Goal: Navigation & Orientation: Find specific page/section

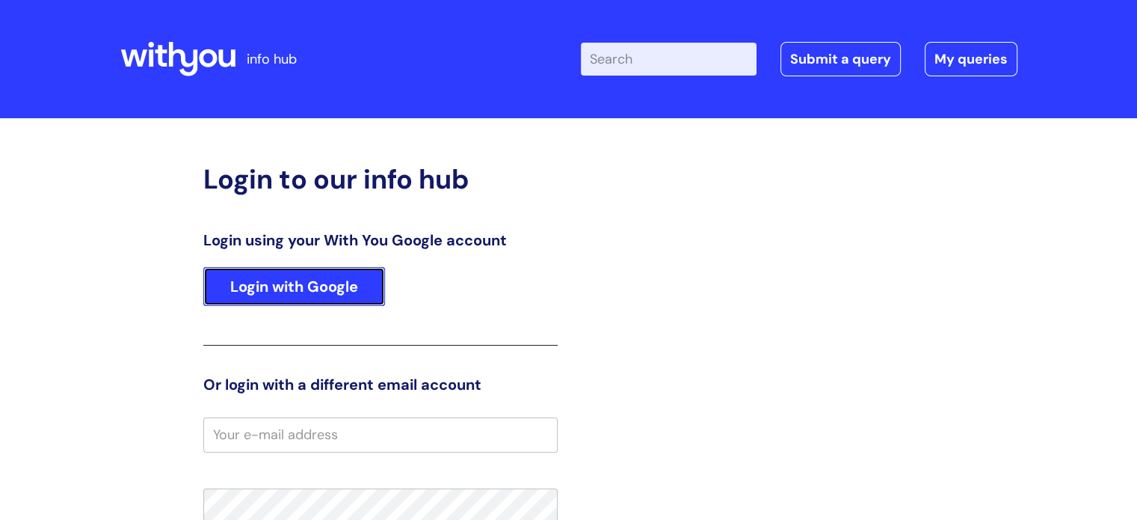
click at [298, 287] on link "Login with Google" at bounding box center [294, 286] width 182 height 39
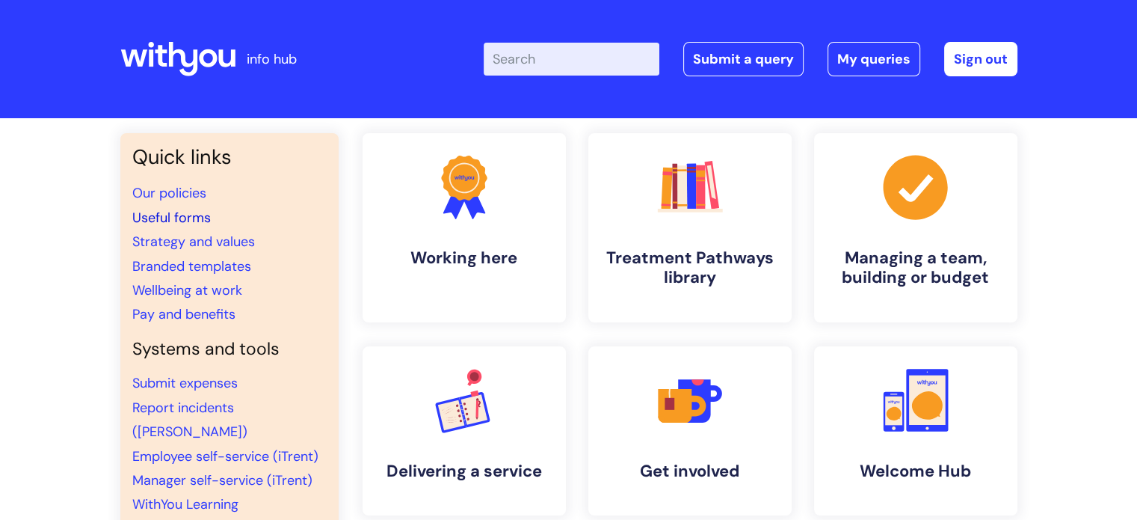
click at [168, 219] on link "Useful forms" at bounding box center [171, 218] width 78 height 18
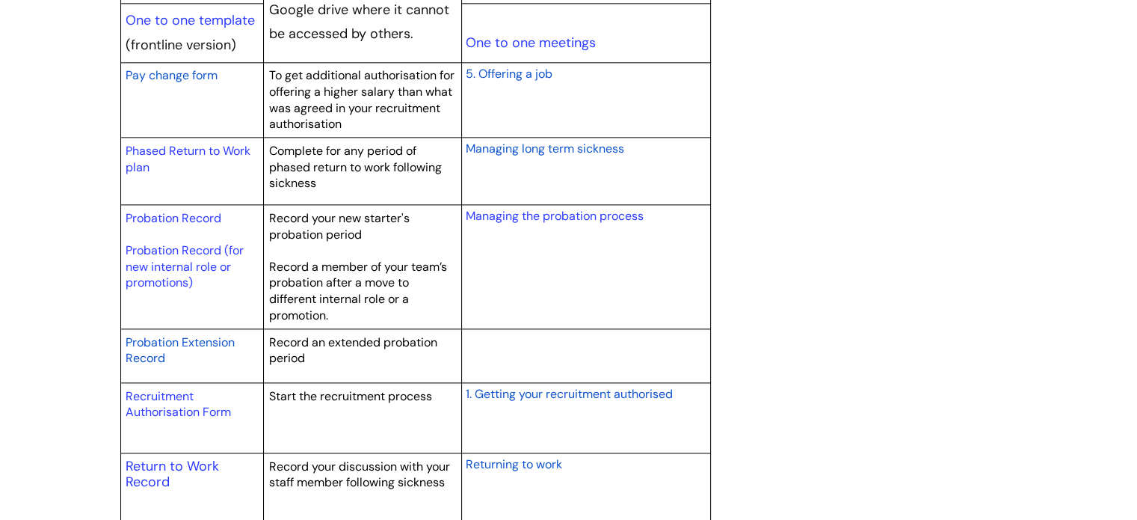
scroll to position [2168, 0]
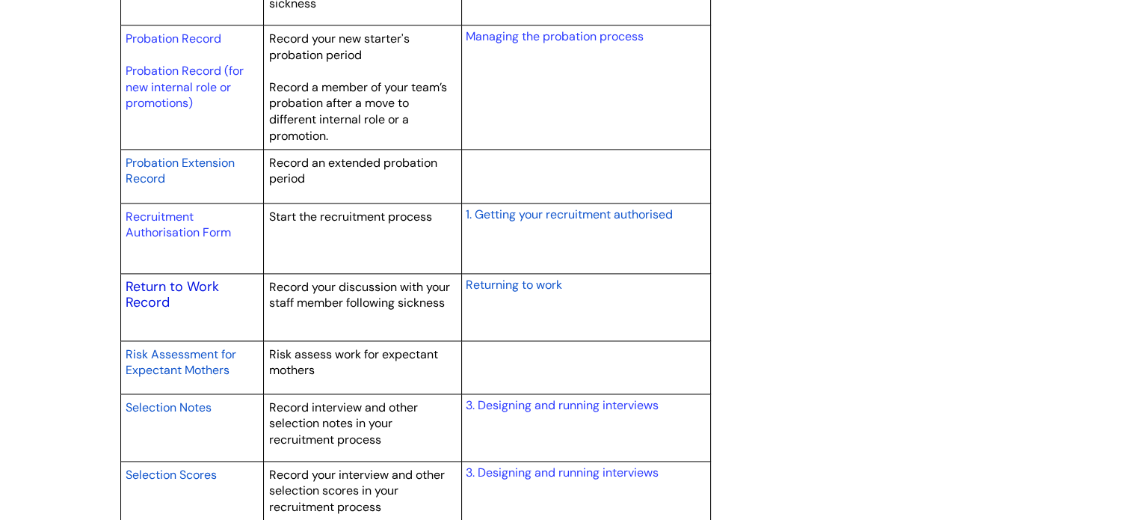
click at [173, 286] on link "Return to Work Record" at bounding box center [172, 294] width 93 height 34
